Goal: Download file/media

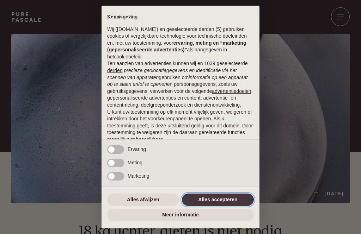
click at [239, 202] on button "Alles accepteren" at bounding box center [218, 200] width 72 height 13
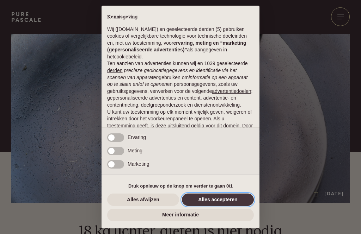
scroll to position [44, 0]
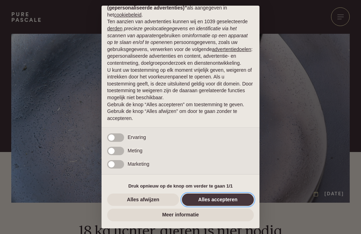
click at [238, 198] on button "Alles accepteren" at bounding box center [218, 200] width 72 height 13
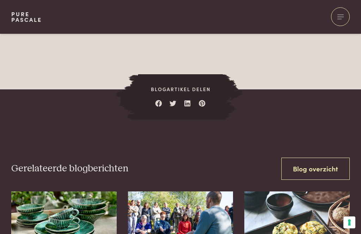
scroll to position [1181, 0]
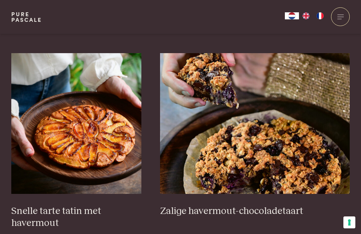
scroll to position [1036, 0]
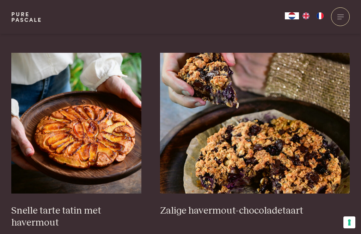
click at [111, 138] on img at bounding box center [76, 123] width 130 height 141
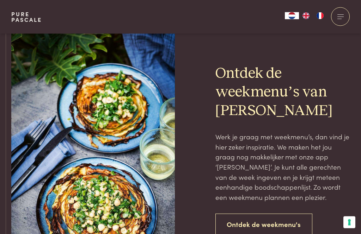
scroll to position [1512, 0]
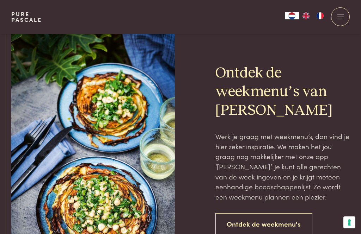
click at [294, 213] on link "Ontdek de weekmenu's" at bounding box center [263, 224] width 97 height 22
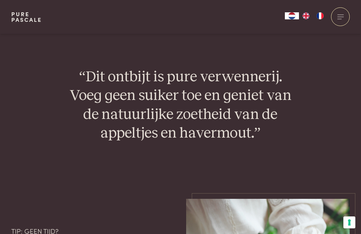
scroll to position [979, 0]
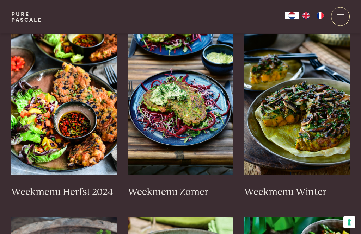
scroll to position [191, 0]
click at [191, 125] on img at bounding box center [180, 104] width 105 height 141
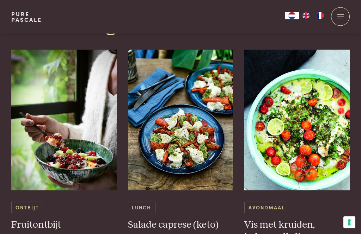
scroll to position [365, 0]
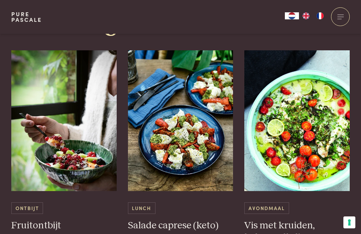
click at [19, 204] on span "Ontbijt" at bounding box center [27, 208] width 32 height 12
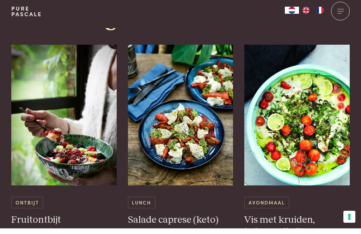
scroll to position [388, 0]
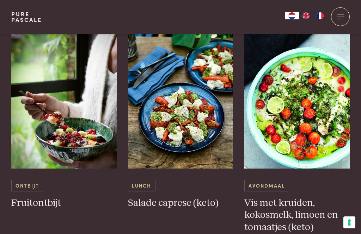
click at [220, 155] on img at bounding box center [180, 98] width 105 height 141
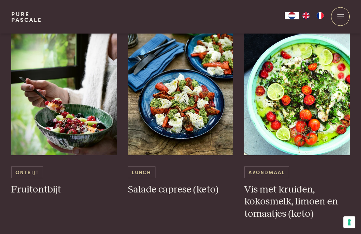
scroll to position [401, 0]
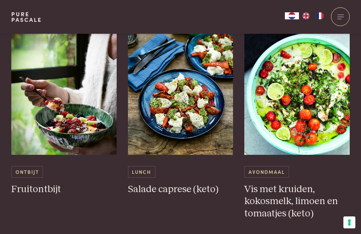
click at [342, 212] on h3 "Vis met kruiden, kokosmelk, limoen en tomaatjes (keto)" at bounding box center [296, 201] width 105 height 37
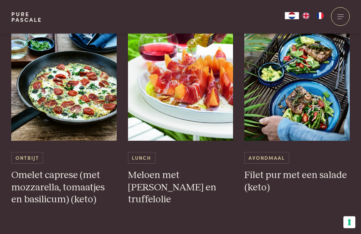
scroll to position [1888, 0]
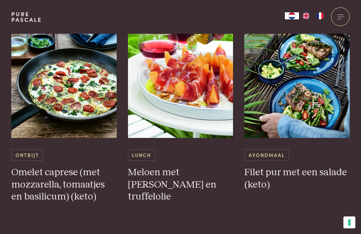
click at [31, 177] on h3 "Omelet caprese (met mozzarella, tomaatjes en basilicum) (keto)" at bounding box center [63, 185] width 105 height 37
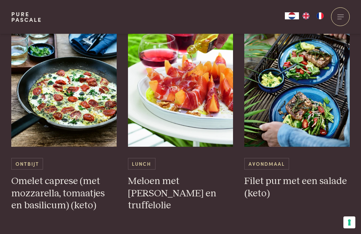
scroll to position [1878, 0]
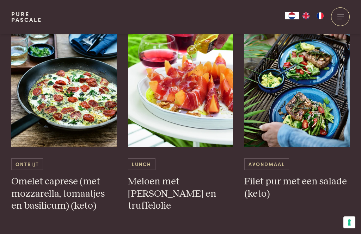
click at [32, 158] on span "Ontbijt" at bounding box center [27, 164] width 32 height 12
click at [40, 176] on h3 "Omelet caprese (met mozzarella, tomaatjes en basilicum) (keto)" at bounding box center [63, 194] width 105 height 37
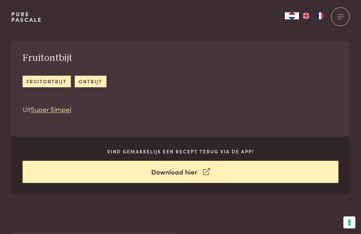
scroll to position [222, 0]
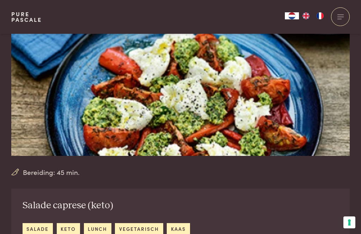
scroll to position [80, 0]
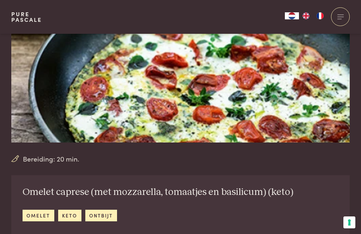
scroll to position [88, 0]
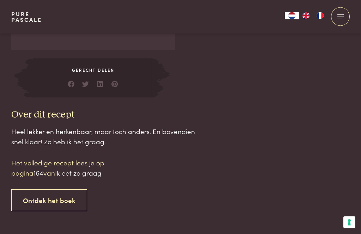
click at [38, 200] on link "Ontdek het boek" at bounding box center [49, 201] width 76 height 22
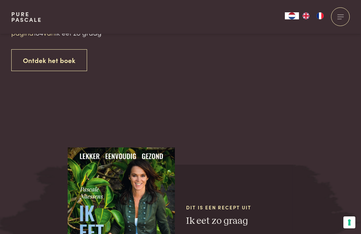
scroll to position [723, 0]
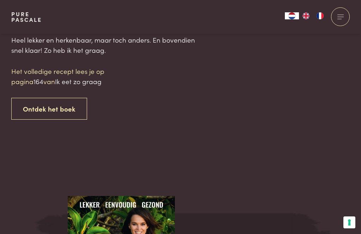
scroll to position [675, 0]
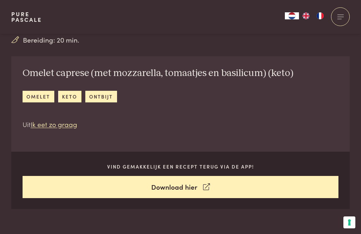
scroll to position [218, 0]
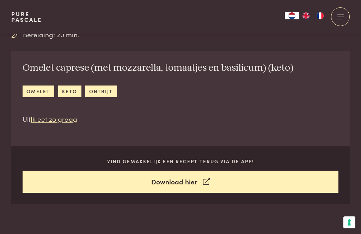
click at [319, 188] on link "Download hier" at bounding box center [181, 182] width 316 height 22
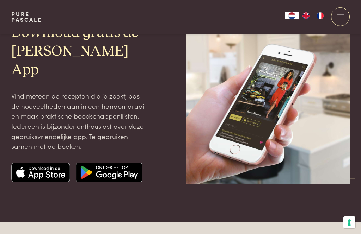
scroll to position [61, 0]
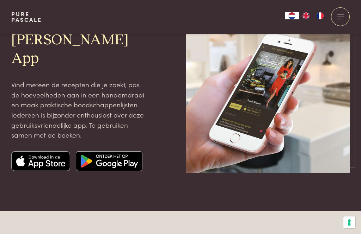
click at [331, 158] on img at bounding box center [267, 91] width 163 height 163
click at [342, 148] on img at bounding box center [267, 91] width 163 height 163
click at [333, 157] on img at bounding box center [267, 91] width 163 height 163
click at [332, 157] on img at bounding box center [267, 91] width 163 height 163
click at [334, 19] on div at bounding box center [340, 16] width 19 height 19
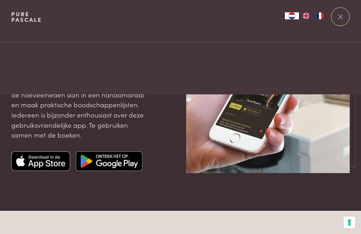
scroll to position [0, 0]
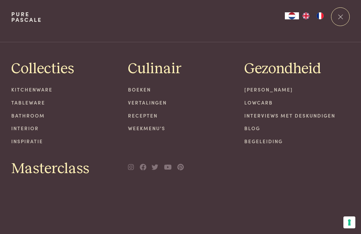
click at [153, 118] on link "Recepten" at bounding box center [180, 115] width 105 height 7
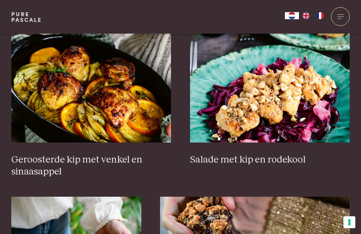
scroll to position [892, 0]
click at [140, 98] on img at bounding box center [91, 72] width 160 height 141
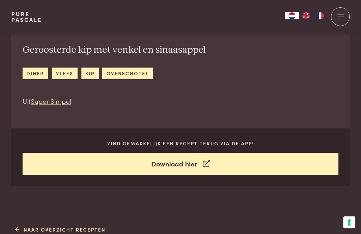
scroll to position [224, 0]
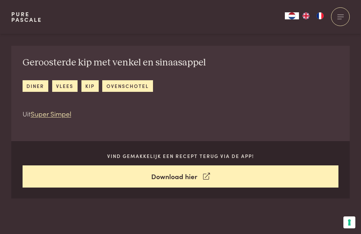
click at [320, 177] on link "Download hier" at bounding box center [181, 177] width 316 height 22
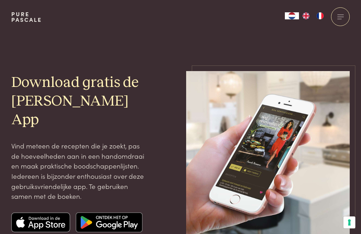
click at [319, 182] on img at bounding box center [267, 152] width 163 height 163
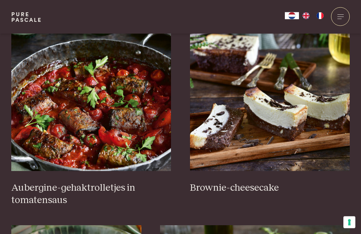
scroll to position [279, 0]
click at [339, 179] on link "Brownie-cheesecake" at bounding box center [270, 112] width 160 height 164
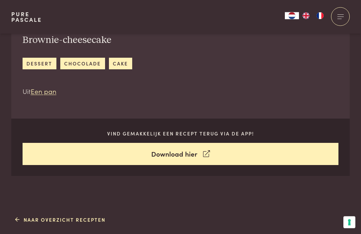
scroll to position [246, 0]
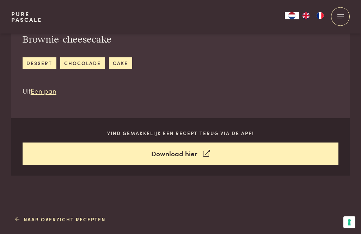
click at [330, 155] on link "Download hier" at bounding box center [181, 154] width 316 height 22
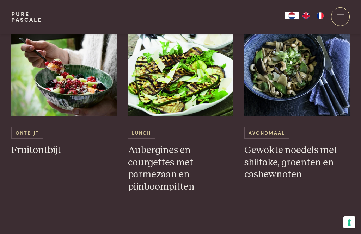
scroll to position [1035, 0]
